Goal: Information Seeking & Learning: Check status

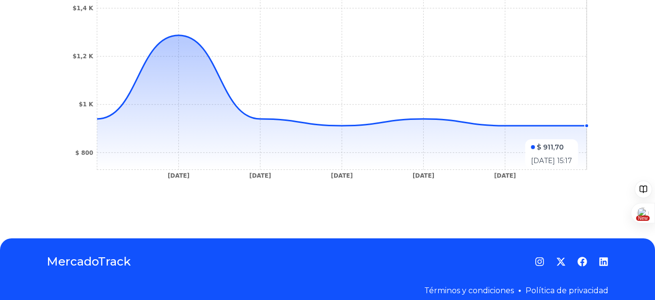
scroll to position [413, 7]
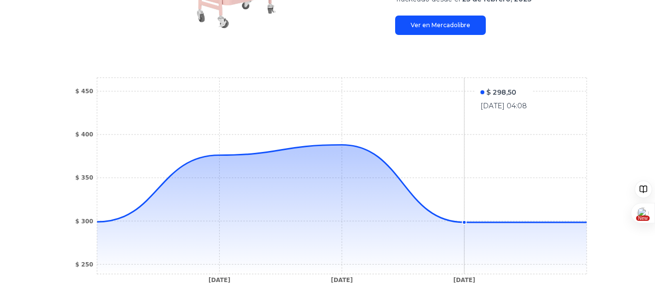
scroll to position [259, 0]
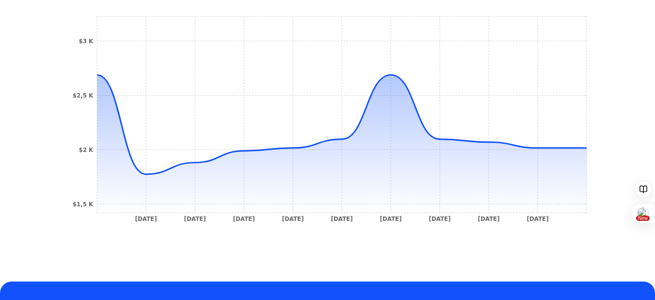
scroll to position [413, 0]
